Goal: Task Accomplishment & Management: Manage account settings

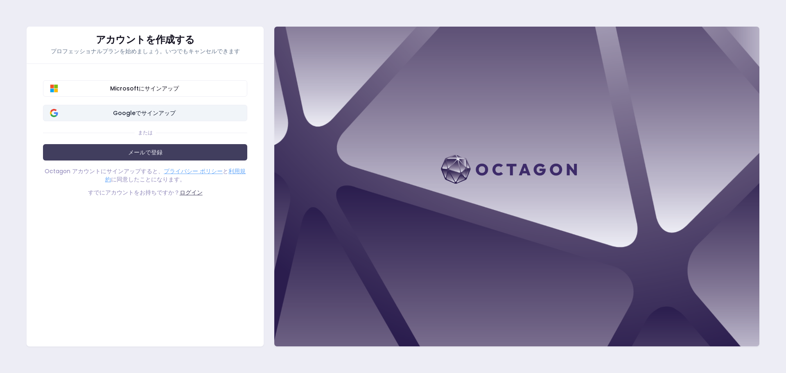
click at [155, 110] on font "Googleでサインアップ" at bounding box center [144, 113] width 63 height 8
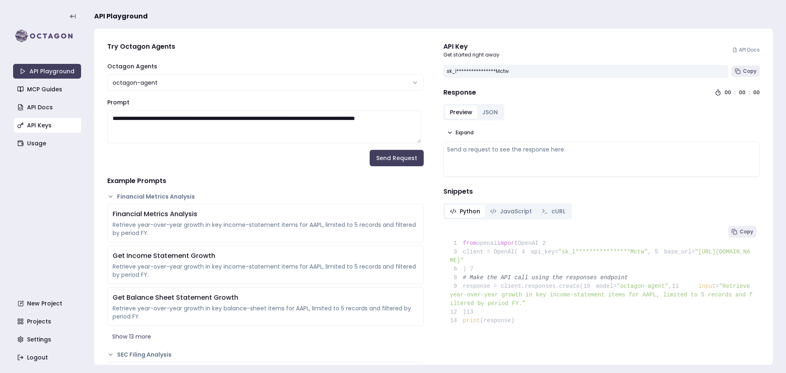
click at [40, 126] on link "API Keys" at bounding box center [48, 125] width 68 height 15
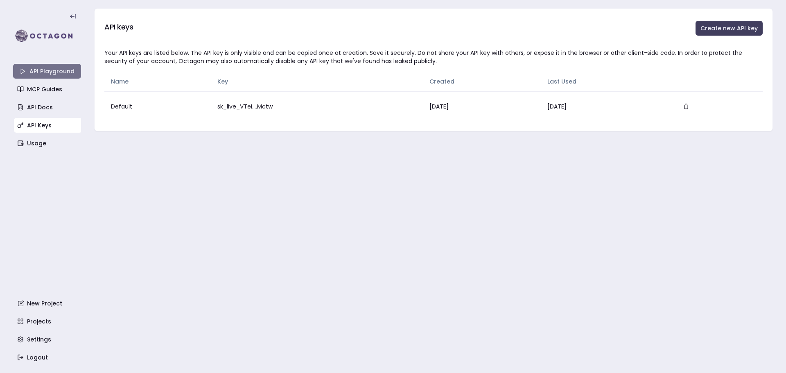
click at [56, 74] on link "API Playground" at bounding box center [47, 71] width 68 height 15
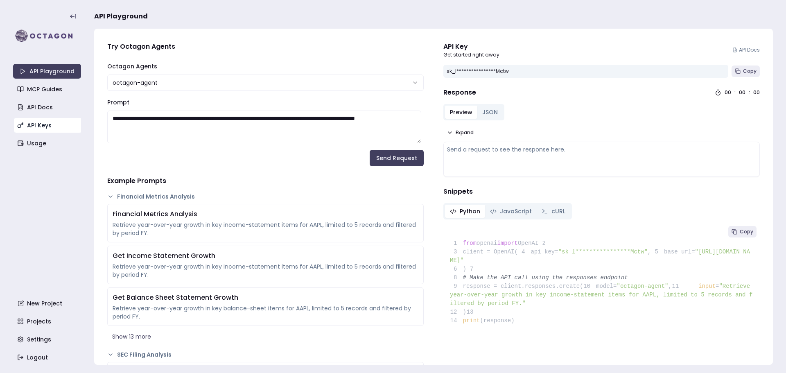
click at [58, 123] on link "API Keys" at bounding box center [48, 125] width 68 height 15
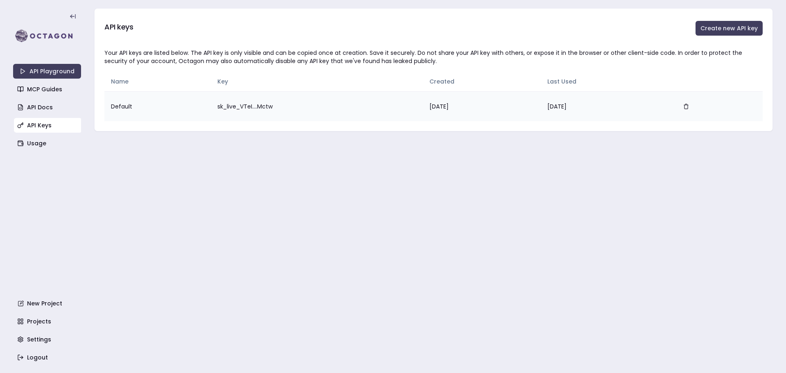
click at [238, 111] on td "sk_live_VTeI....Mctw" at bounding box center [317, 106] width 212 height 30
click at [42, 72] on link "API Playground" at bounding box center [47, 71] width 68 height 15
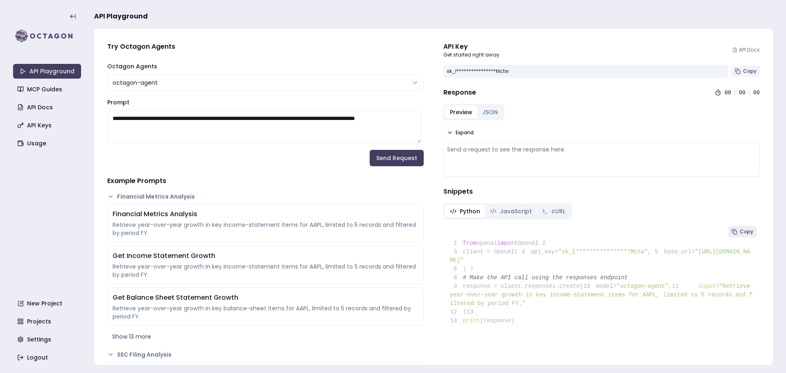
click at [746, 69] on span "Copy" at bounding box center [750, 71] width 14 height 7
click at [743, 69] on span "Copy" at bounding box center [750, 71] width 14 height 7
